Goal: Check status: Check status

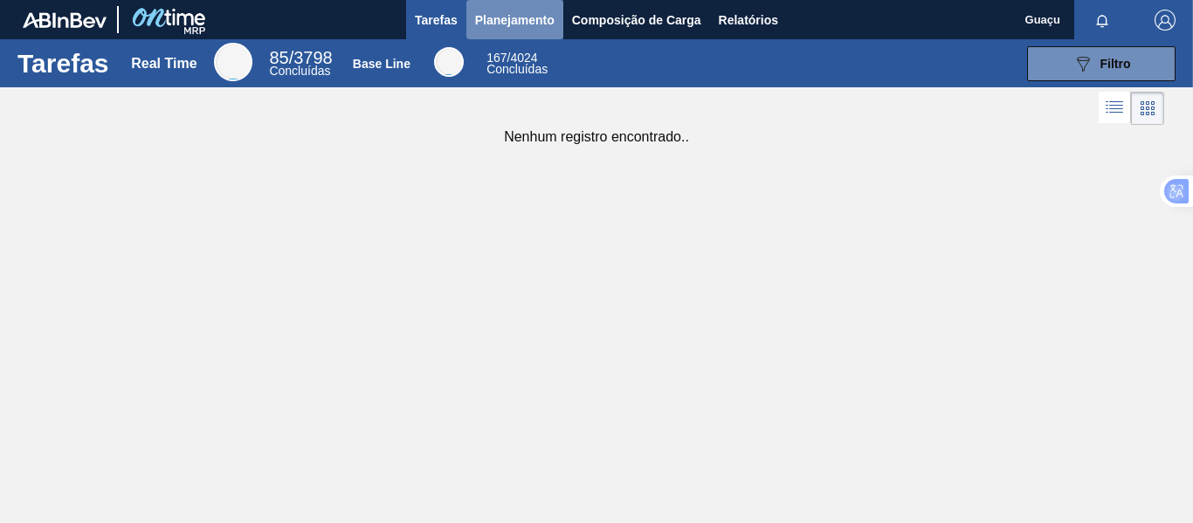
click at [510, 19] on span "Planejamento" at bounding box center [514, 20] width 79 height 21
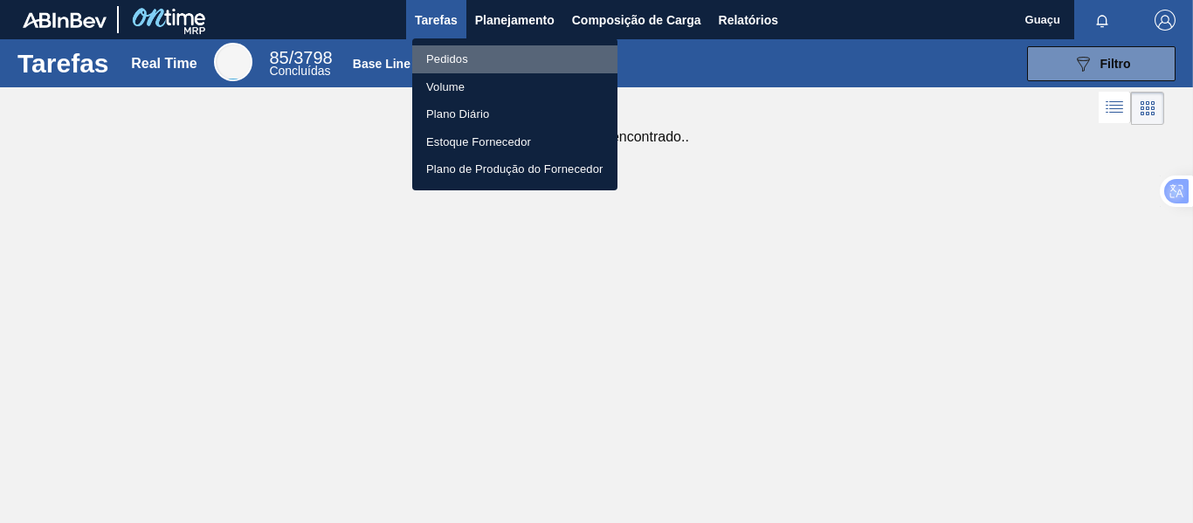
click at [446, 52] on li "Pedidos" at bounding box center [514, 59] width 205 height 28
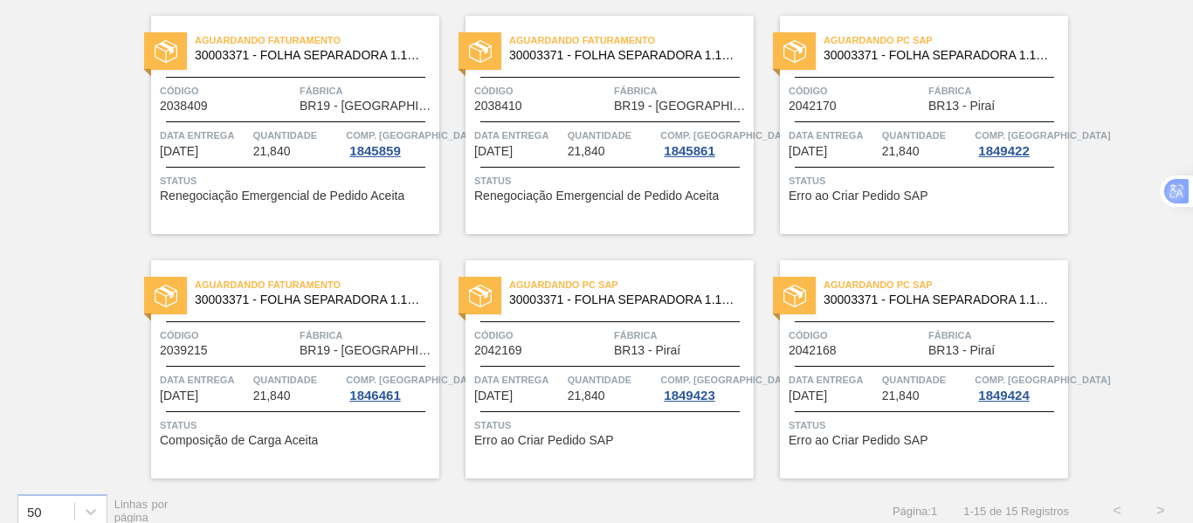
scroll to position [893, 0]
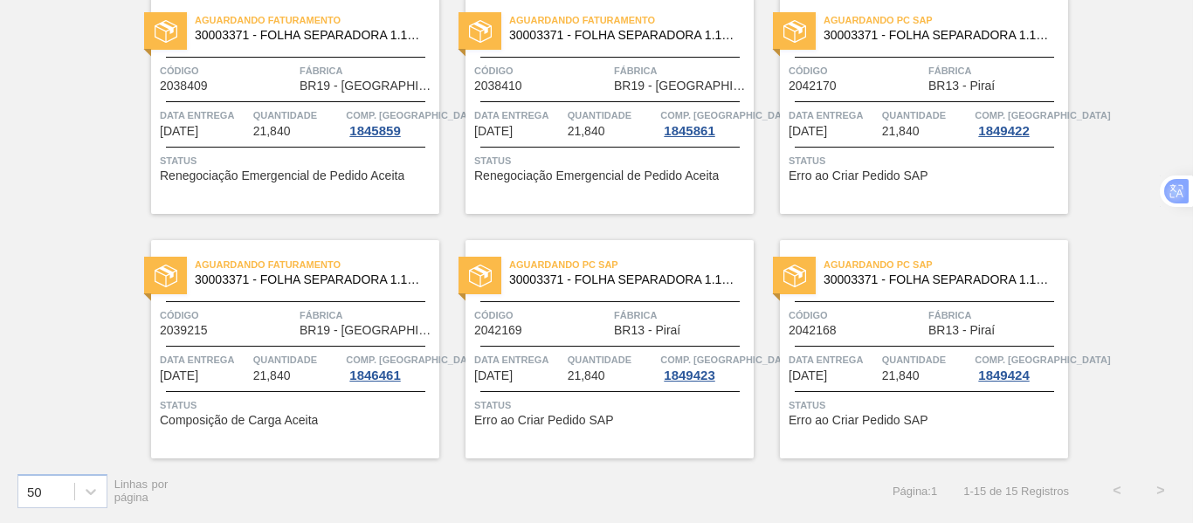
click at [899, 123] on span "Quantidade" at bounding box center [926, 115] width 89 height 17
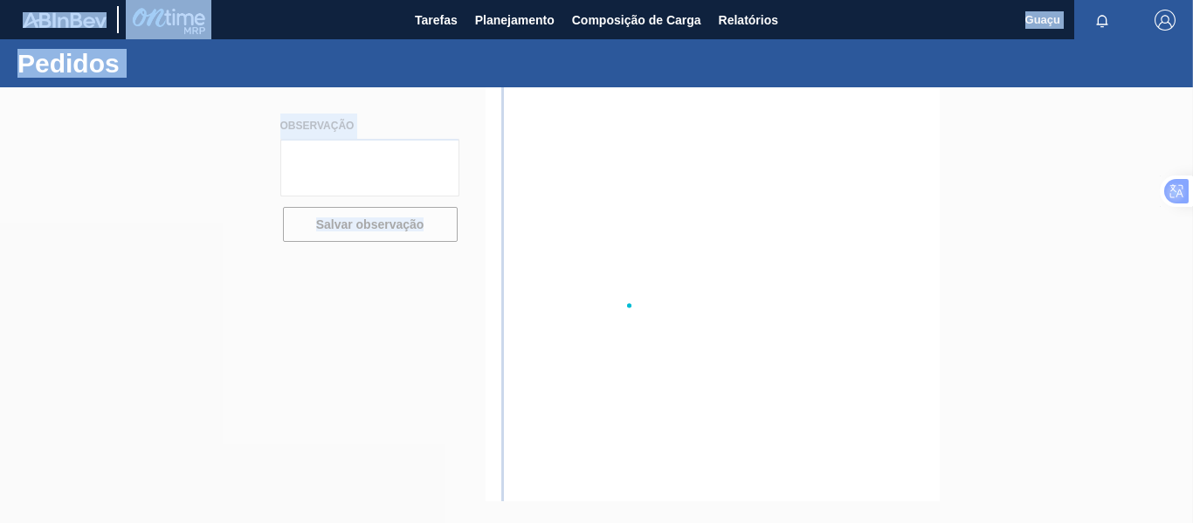
click at [899, 123] on div at bounding box center [596, 305] width 1193 height 436
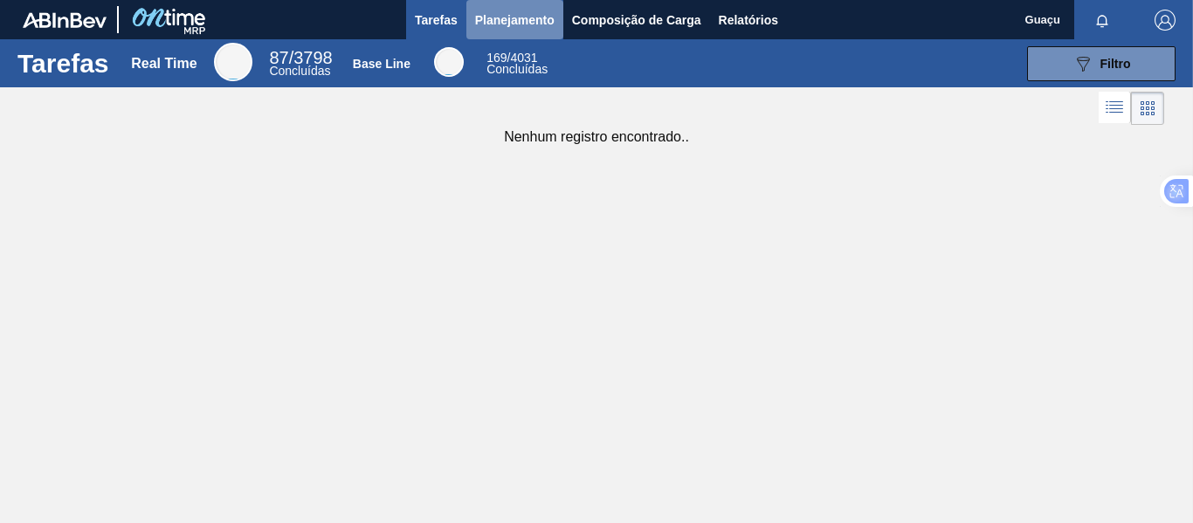
click at [531, 11] on span "Planejamento" at bounding box center [514, 20] width 79 height 21
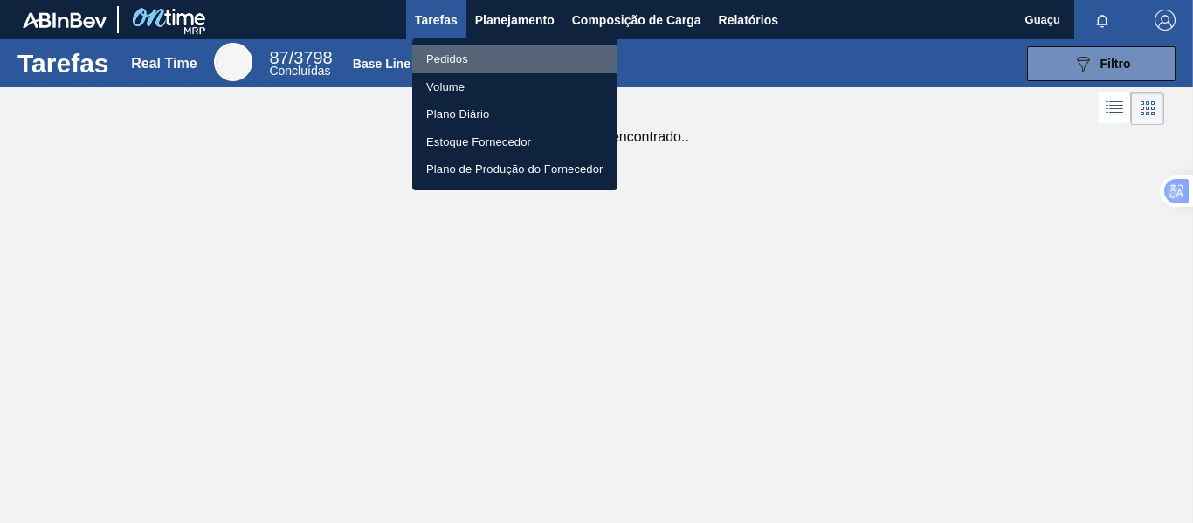
click at [453, 55] on li "Pedidos" at bounding box center [514, 59] width 205 height 28
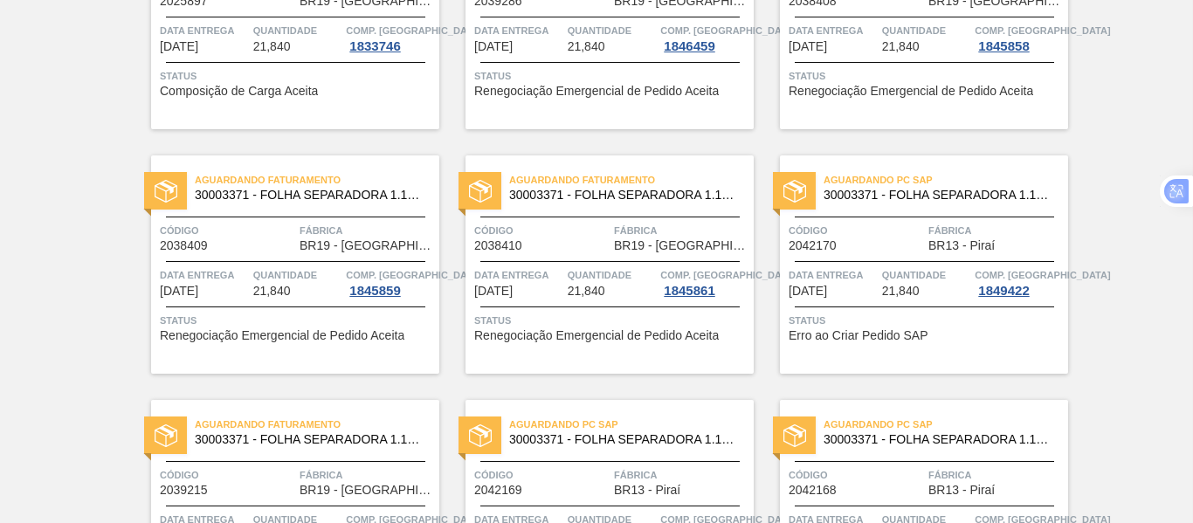
scroll to position [893, 0]
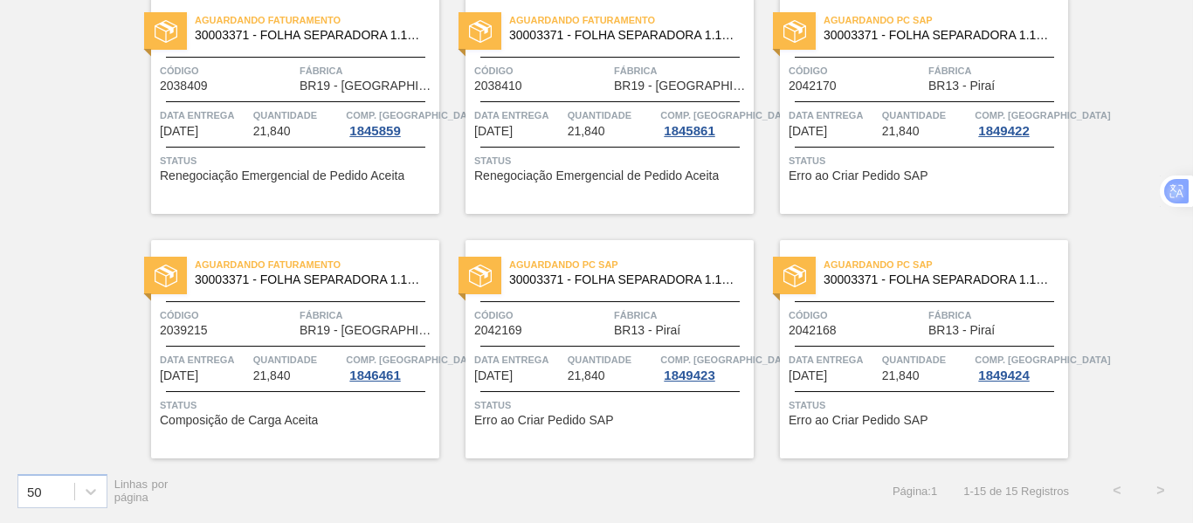
click at [616, 385] on div "Aguardando PC SAP 30003371 - FOLHA SEPARADORA 1.175 mm x 980 mm; Código 2042169…" at bounding box center [610, 349] width 288 height 218
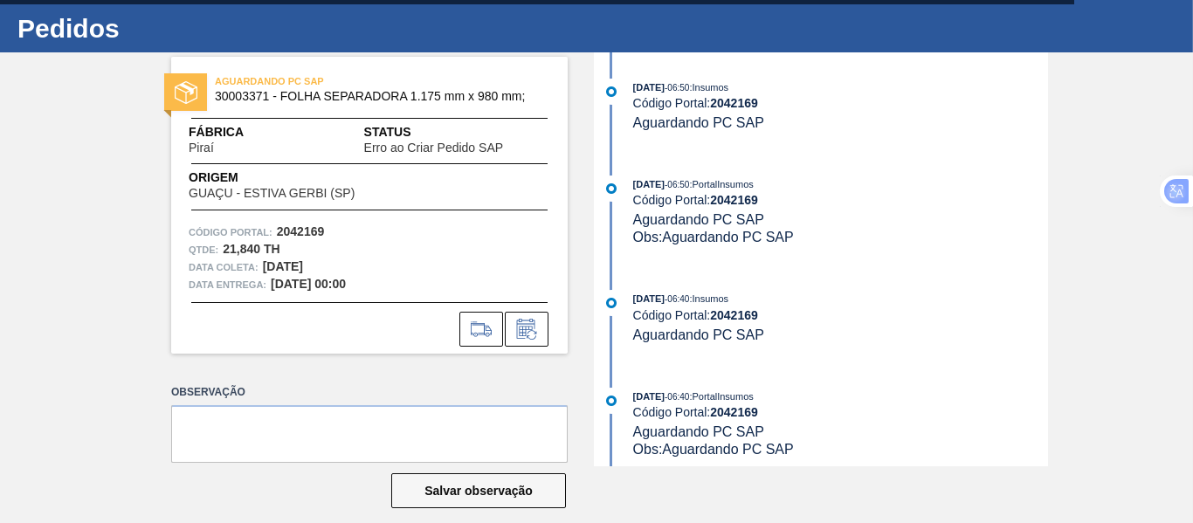
scroll to position [53, 0]
